Goal: Task Accomplishment & Management: Use online tool/utility

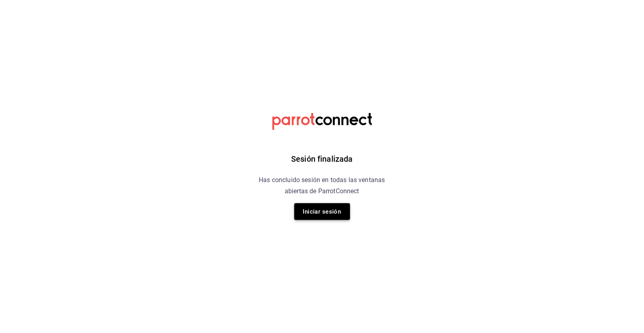
click at [323, 206] on button "Iniciar sesión" at bounding box center [323, 211] width 56 height 17
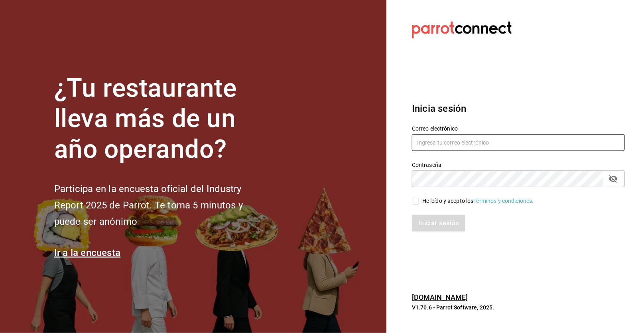
click at [474, 140] on input "text" at bounding box center [518, 142] width 213 height 17
type input "erickraa@gmail.com"
click at [419, 207] on div "Iniciar sesión" at bounding box center [514, 218] width 223 height 26
click at [415, 203] on input "He leído y acepto los Términos y condiciones." at bounding box center [415, 201] width 7 height 7
checkbox input "true"
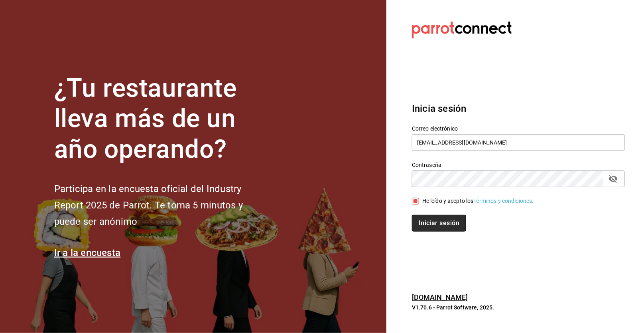
click at [439, 223] on button "Iniciar sesión" at bounding box center [439, 223] width 54 height 17
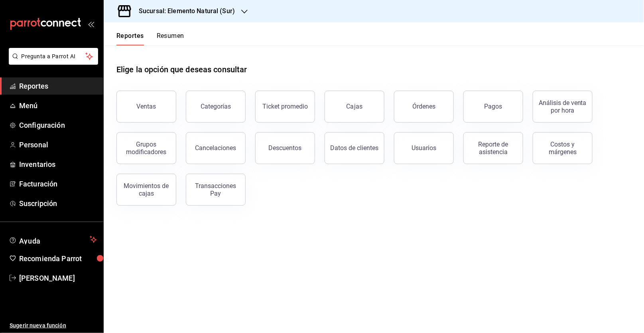
click at [222, 13] on h3 "Sucursal: Elemento Natural (Sur)" at bounding box center [183, 11] width 103 height 10
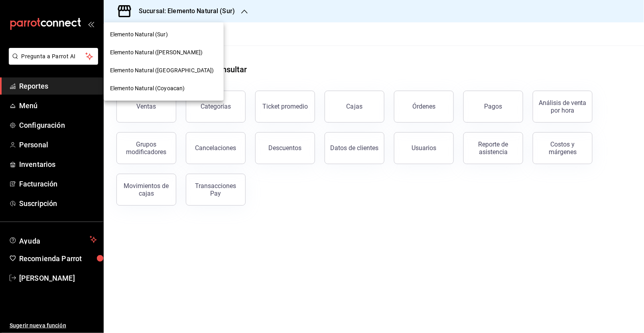
click at [195, 35] on div "Elemento Natural (Sur)" at bounding box center [163, 34] width 107 height 8
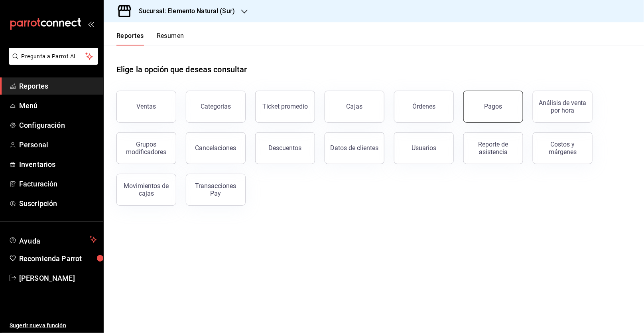
click at [492, 109] on div "Pagos" at bounding box center [494, 107] width 18 height 8
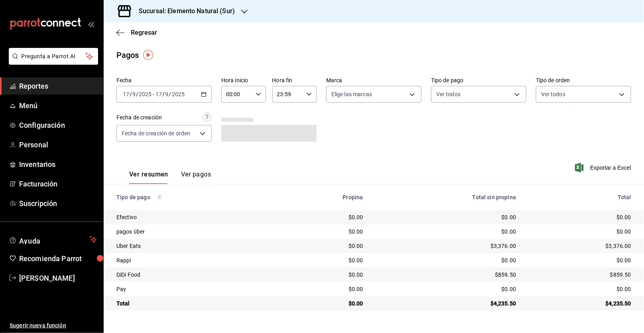
click at [192, 101] on div "[DATE] [DATE] - [DATE] [DATE]" at bounding box center [164, 94] width 95 height 17
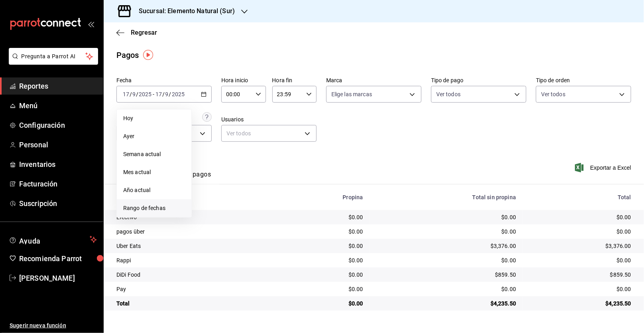
click at [155, 210] on span "Rango de fechas" at bounding box center [154, 208] width 62 height 8
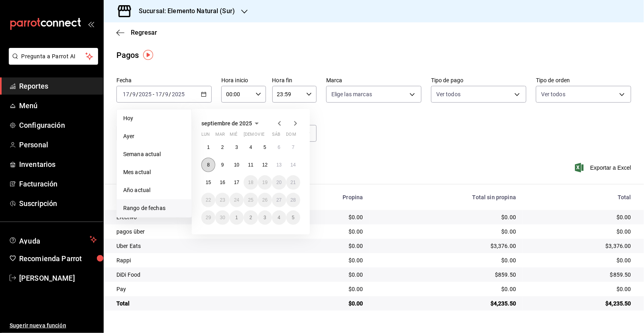
click at [206, 165] on button "8" at bounding box center [209, 165] width 14 height 14
click at [296, 167] on abbr "14" at bounding box center [293, 165] width 5 height 6
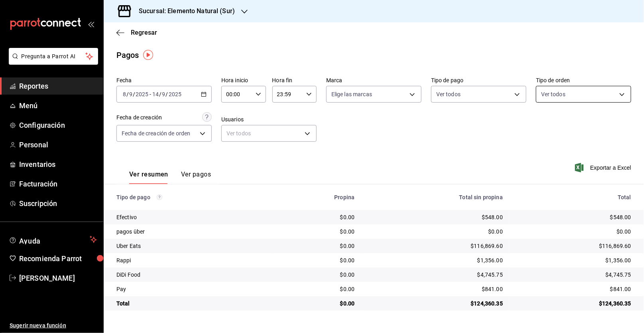
click at [612, 90] on body "Pregunta a Parrot AI Reportes Menú Configuración Personal Inventarios Facturaci…" at bounding box center [322, 166] width 644 height 333
click at [587, 145] on li "Para llevar" at bounding box center [584, 152] width 95 height 18
type input "d6555baa-5d76-4817-afe2-3f8a5b12dafe"
checkbox input "true"
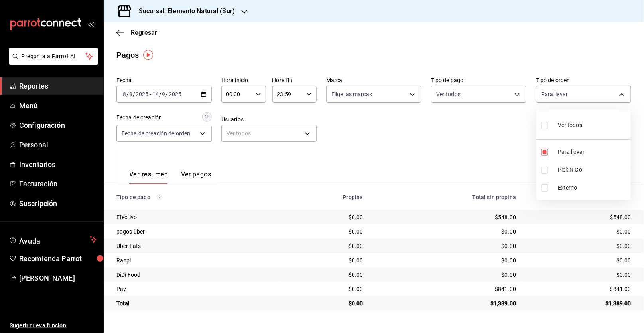
click at [455, 163] on div at bounding box center [322, 166] width 644 height 333
copy div "1,389.0"
drag, startPoint x: 493, startPoint y: 301, endPoint x: 514, endPoint y: 303, distance: 20.4
click at [514, 303] on div "$1,389.00" at bounding box center [446, 303] width 140 height 8
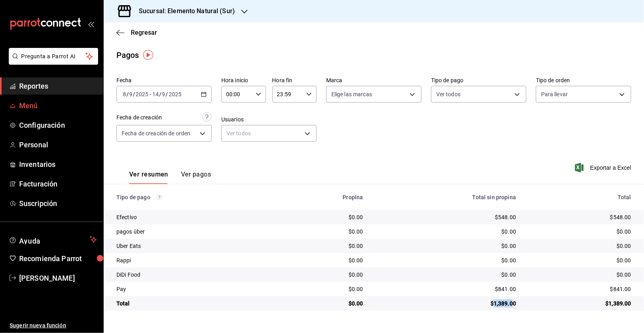
click at [20, 110] on span "Menú" at bounding box center [58, 105] width 78 height 11
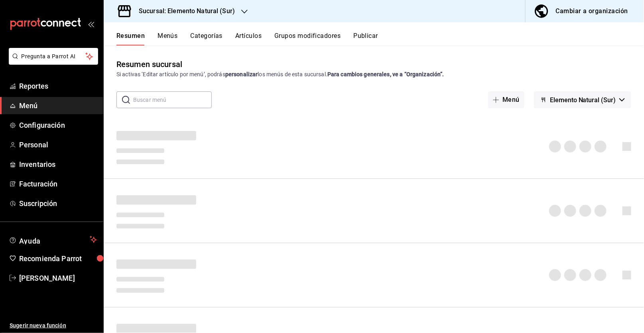
click at [249, 29] on div "Resumen Menús Categorías Artículos Grupos modificadores Publicar" at bounding box center [374, 33] width 541 height 23
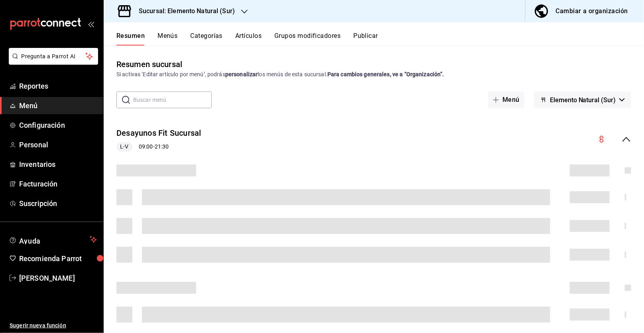
click at [251, 36] on button "Artículos" at bounding box center [248, 39] width 26 height 14
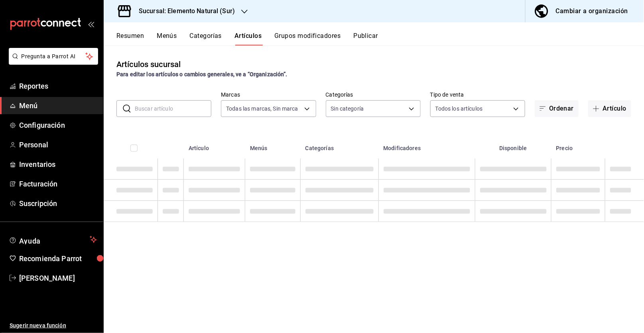
type input "091f25d9-5449-4abf-981f-dc587cfa90bd,0e2df676-c385-4503-a979-64350ee7efbe,74474…"
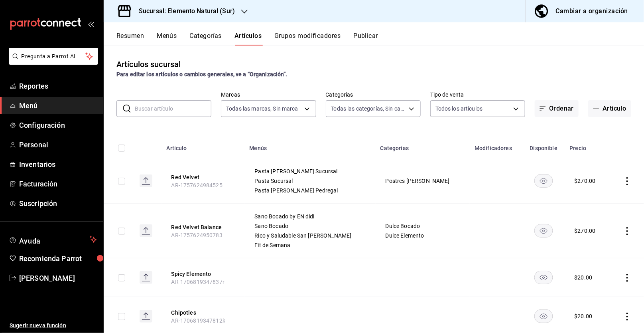
type input "60ee52ca-28b8-49be-b92a-aaae33454745,2d4e62b9-1f1e-4a4d-9c0e-afc23f84dd5f,5a6a7…"
click at [160, 111] on input "text" at bounding box center [173, 109] width 77 height 16
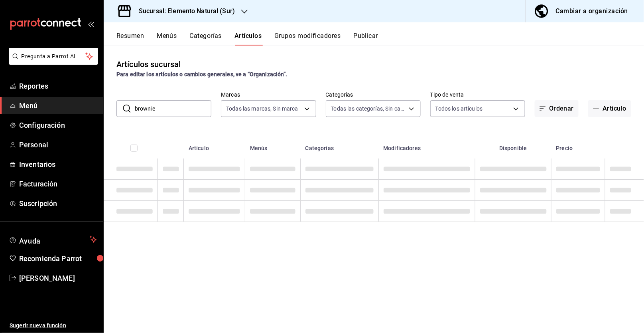
type input "brownie"
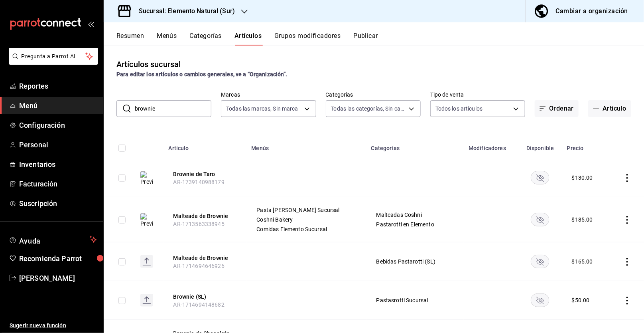
click at [540, 219] on rect "availability-product" at bounding box center [541, 219] width 18 height 13
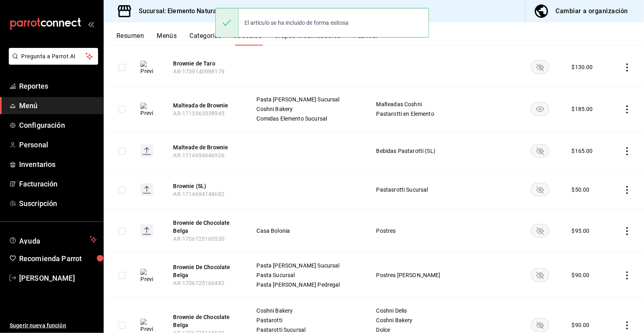
scroll to position [113, 0]
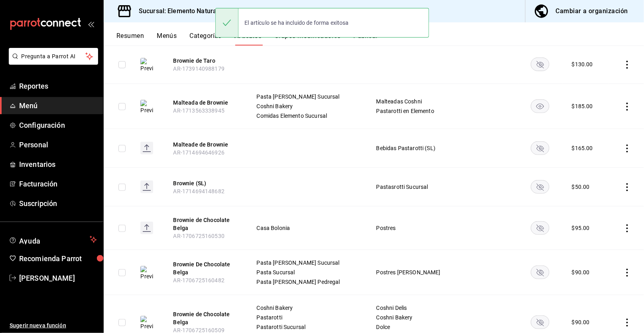
click at [536, 270] on rect "availability-product" at bounding box center [541, 272] width 18 height 13
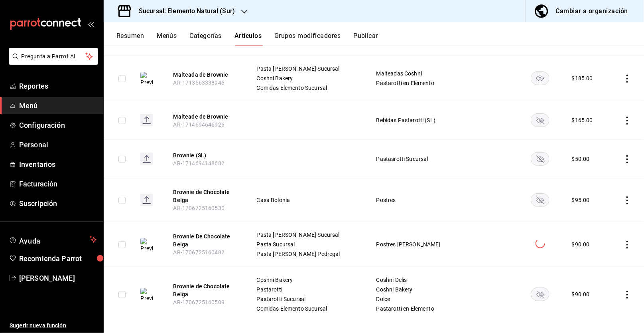
scroll to position [148, 0]
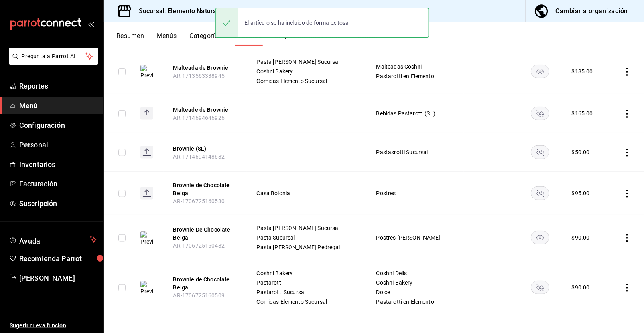
click at [538, 287] on rect "availability-product" at bounding box center [541, 287] width 18 height 13
click at [535, 193] on rect "availability-product" at bounding box center [541, 192] width 18 height 13
click at [541, 146] on rect "availability-product" at bounding box center [541, 151] width 18 height 13
click at [542, 109] on rect "availability-product" at bounding box center [541, 113] width 18 height 13
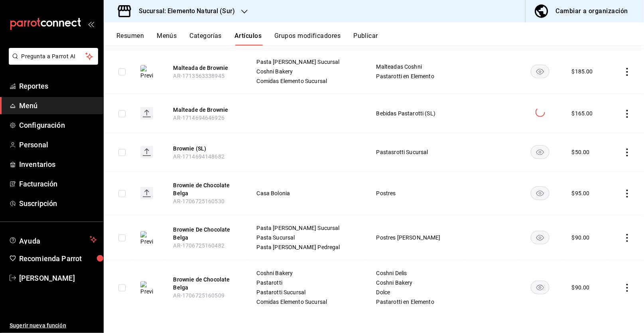
scroll to position [0, 0]
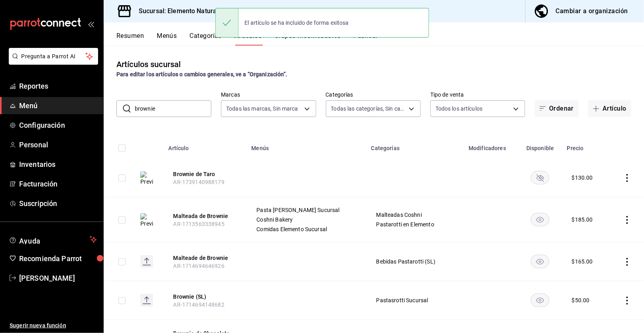
click at [369, 41] on button "Publicar" at bounding box center [366, 39] width 25 height 14
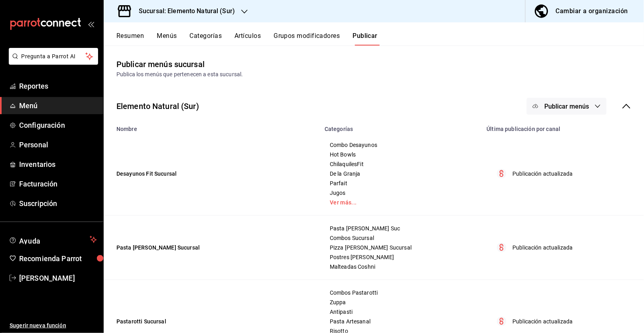
click at [632, 106] on div "Elemento Natural (Sur) Publicar menús" at bounding box center [374, 106] width 541 height 30
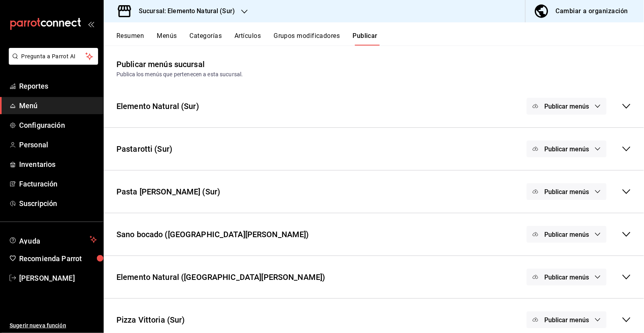
click at [594, 149] on button "Publicar menús" at bounding box center [567, 148] width 80 height 17
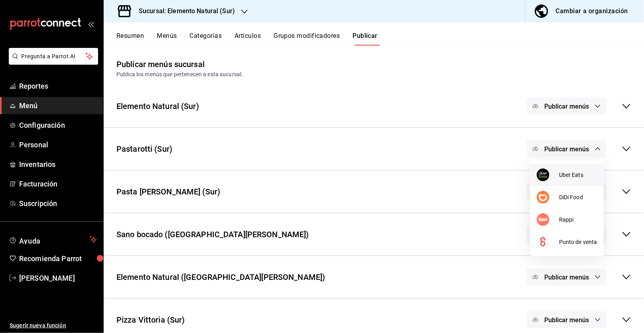
click at [575, 177] on span "Uber Eats" at bounding box center [578, 175] width 38 height 8
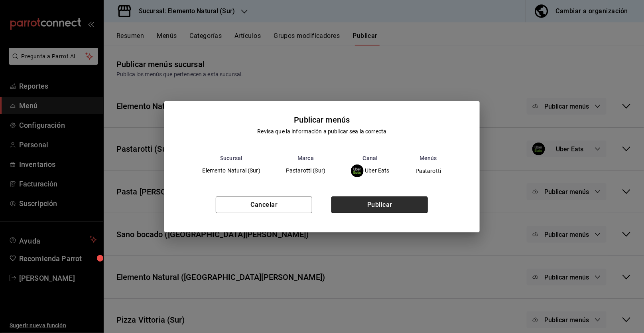
click at [386, 201] on button "Publicar" at bounding box center [380, 204] width 97 height 17
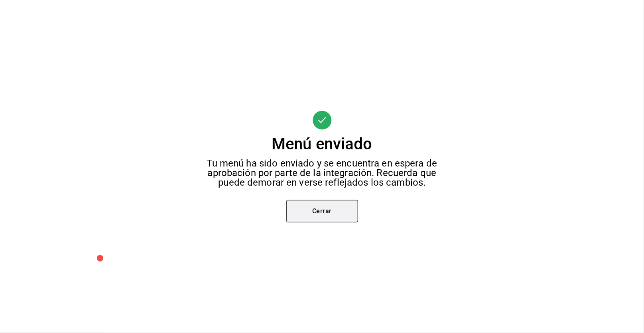
click at [324, 215] on button "Cerrar" at bounding box center [323, 211] width 72 height 22
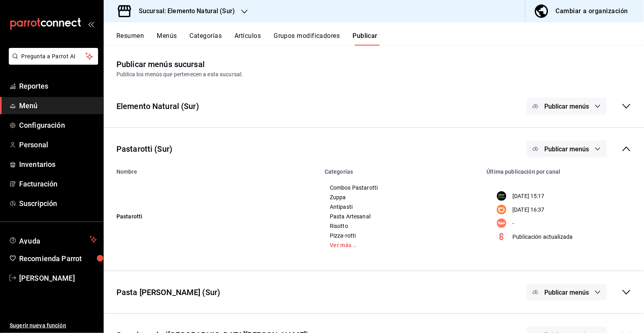
click at [582, 143] on button "Publicar menús" at bounding box center [567, 148] width 80 height 17
click at [577, 199] on span "DiDi Food" at bounding box center [578, 197] width 38 height 8
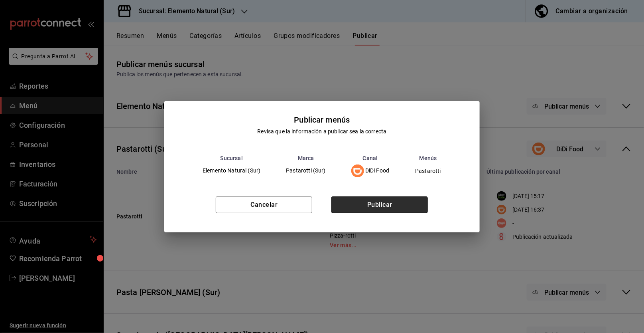
click at [370, 201] on button "Publicar" at bounding box center [380, 204] width 97 height 17
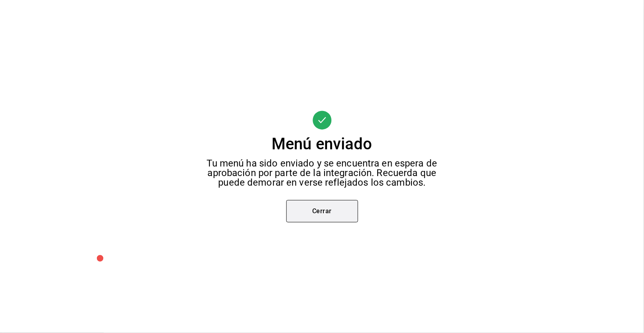
click at [330, 210] on button "Cerrar" at bounding box center [323, 211] width 72 height 22
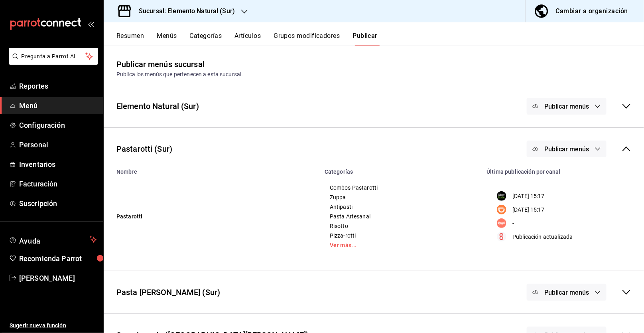
click at [628, 144] on icon at bounding box center [627, 149] width 10 height 10
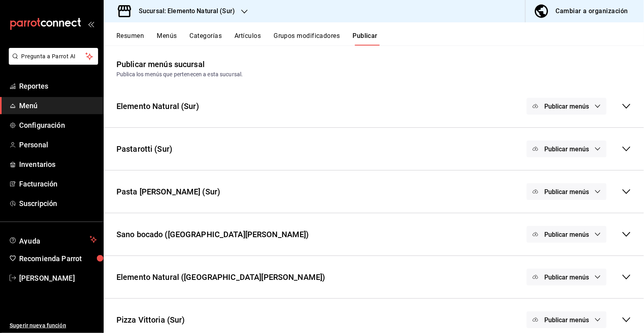
click at [573, 191] on span "Publicar menús" at bounding box center [567, 192] width 45 height 8
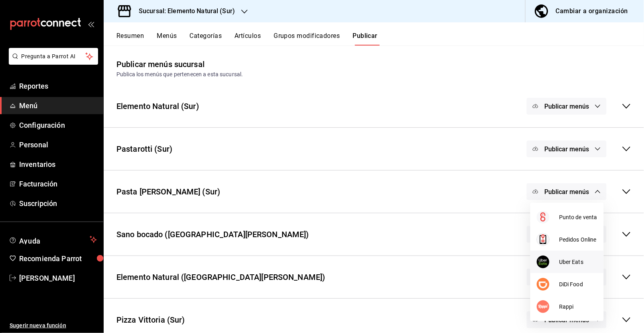
click at [570, 258] on span "Uber Eats" at bounding box center [578, 262] width 38 height 8
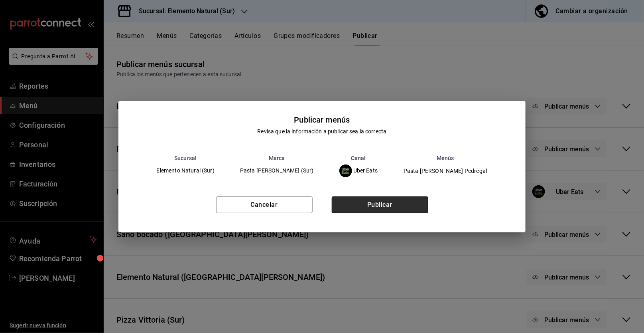
click at [366, 199] on button "Publicar" at bounding box center [380, 204] width 97 height 17
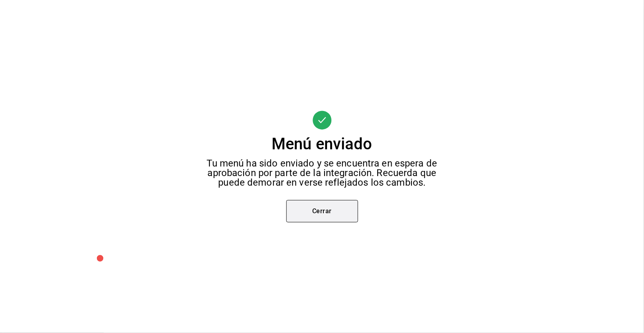
click at [341, 212] on button "Cerrar" at bounding box center [323, 211] width 72 height 22
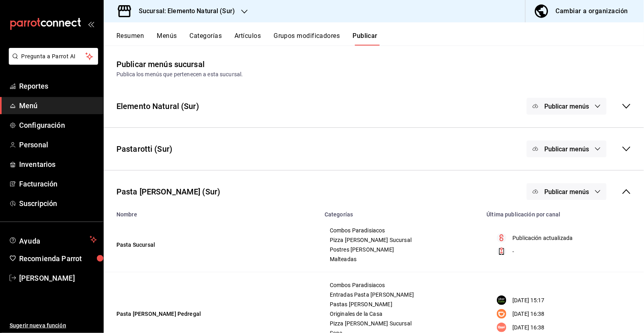
scroll to position [13, 0]
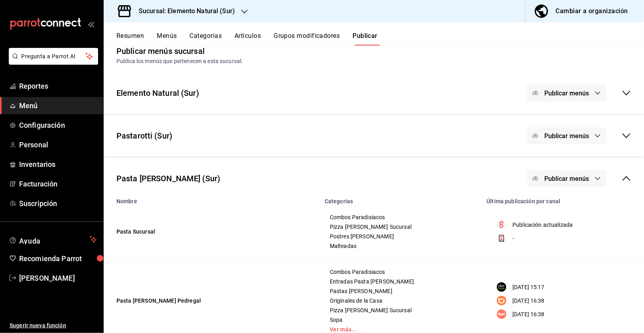
click at [593, 176] on button "Publicar menús" at bounding box center [567, 178] width 80 height 17
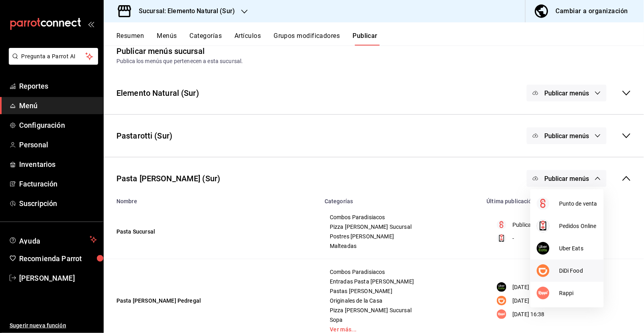
click at [577, 274] on span "DiDi Food" at bounding box center [578, 271] width 38 height 8
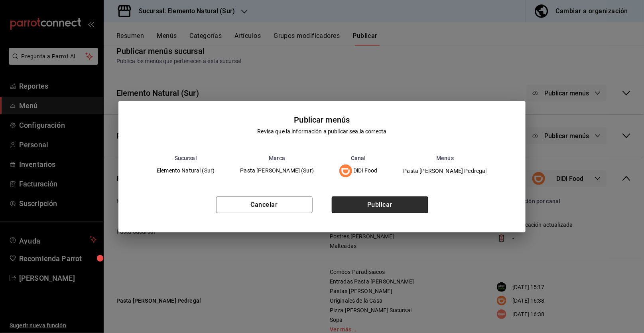
click at [385, 206] on button "Publicar" at bounding box center [380, 204] width 97 height 17
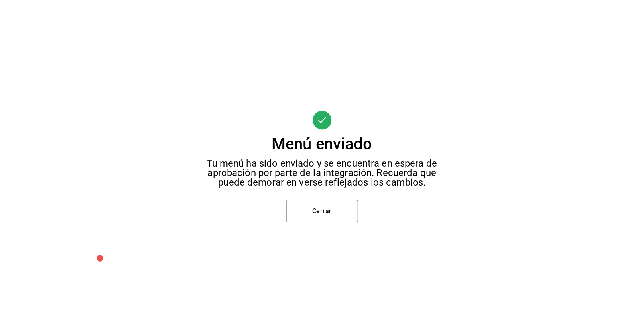
scroll to position [0, 0]
click at [343, 219] on button "Cerrar" at bounding box center [323, 211] width 72 height 22
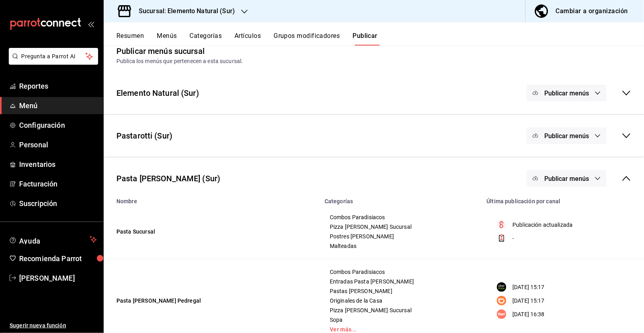
scroll to position [13, 0]
click at [624, 177] on icon at bounding box center [627, 179] width 10 height 10
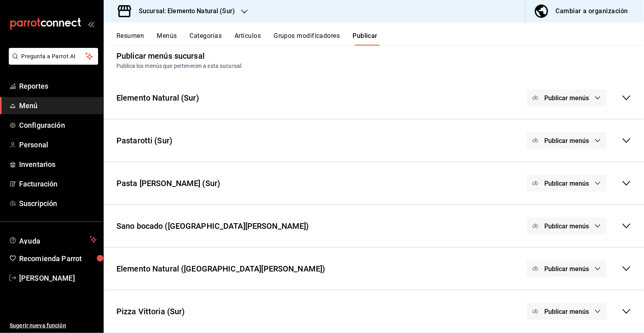
scroll to position [7, 0]
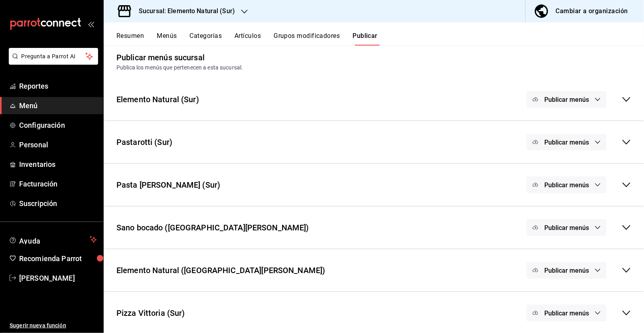
click at [579, 182] on span "Publicar menús" at bounding box center [567, 185] width 45 height 8
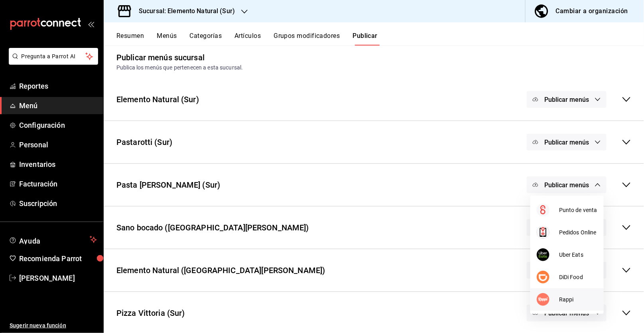
click at [569, 307] on li "Rappi" at bounding box center [567, 299] width 73 height 22
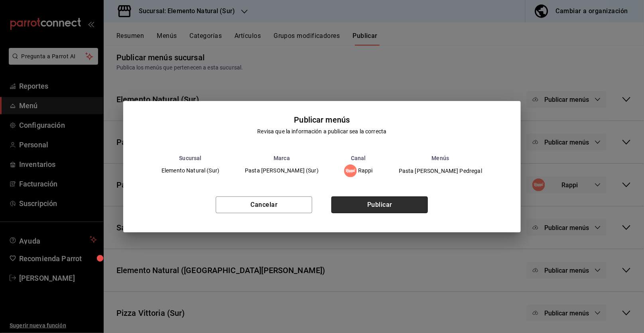
click at [389, 204] on button "Publicar" at bounding box center [380, 204] width 97 height 17
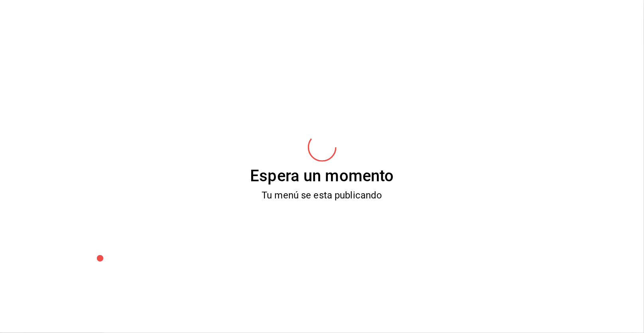
scroll to position [0, 0]
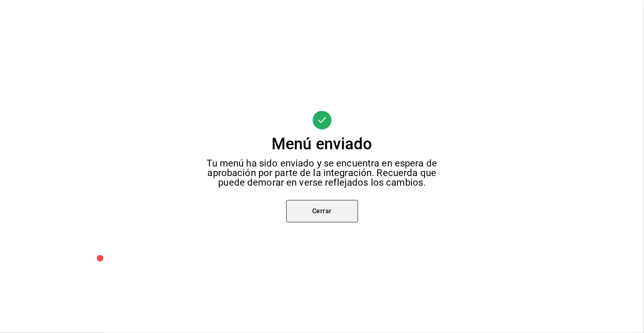
click at [333, 217] on button "Cerrar" at bounding box center [323, 211] width 72 height 22
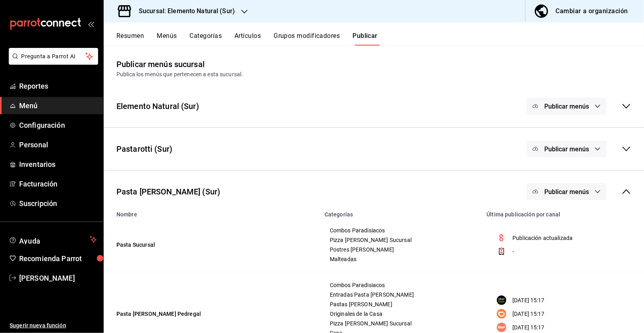
scroll to position [13, 0]
